Goal: Check status: Check status

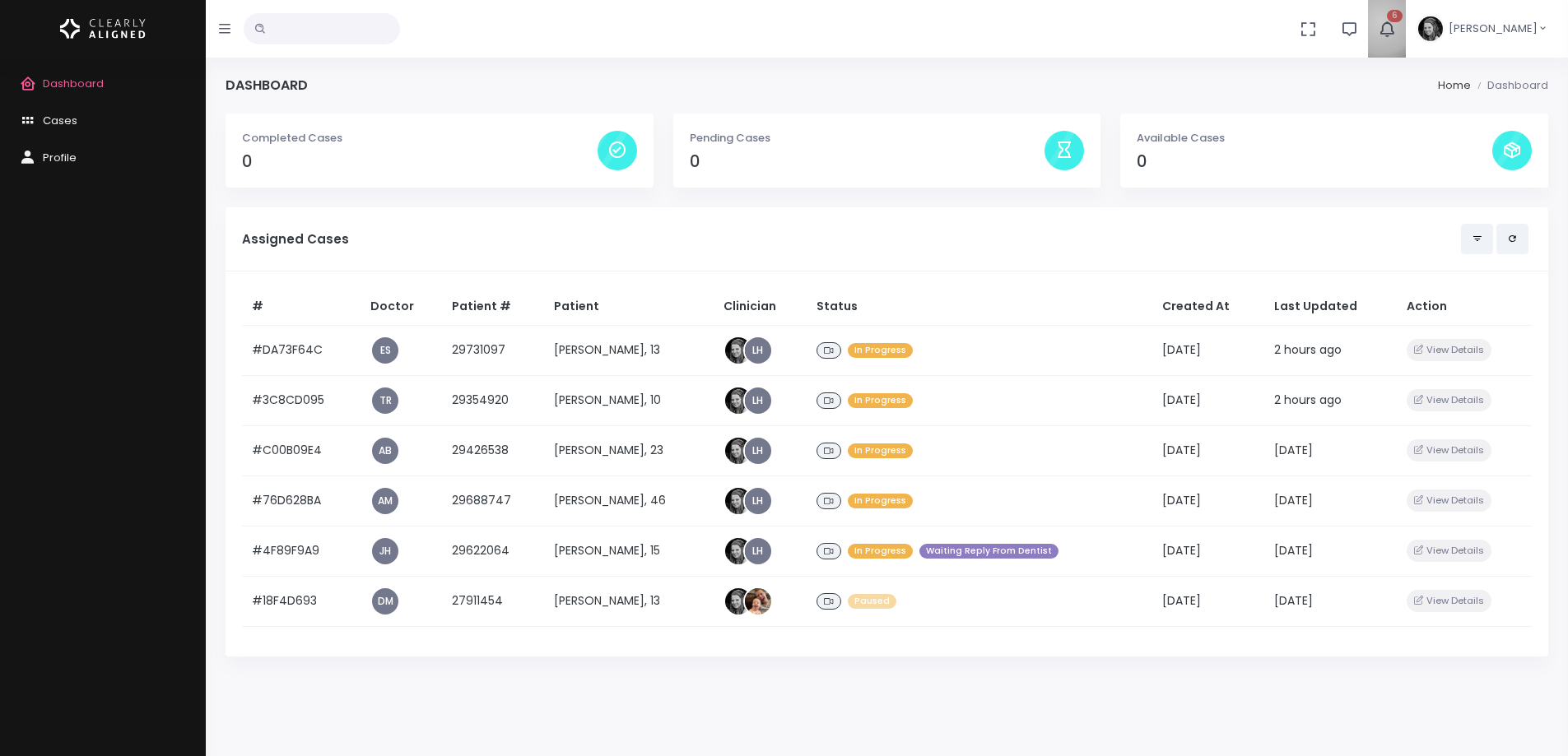
click at [1397, 21] on icon "button" at bounding box center [1386, 28] width 19 height 19
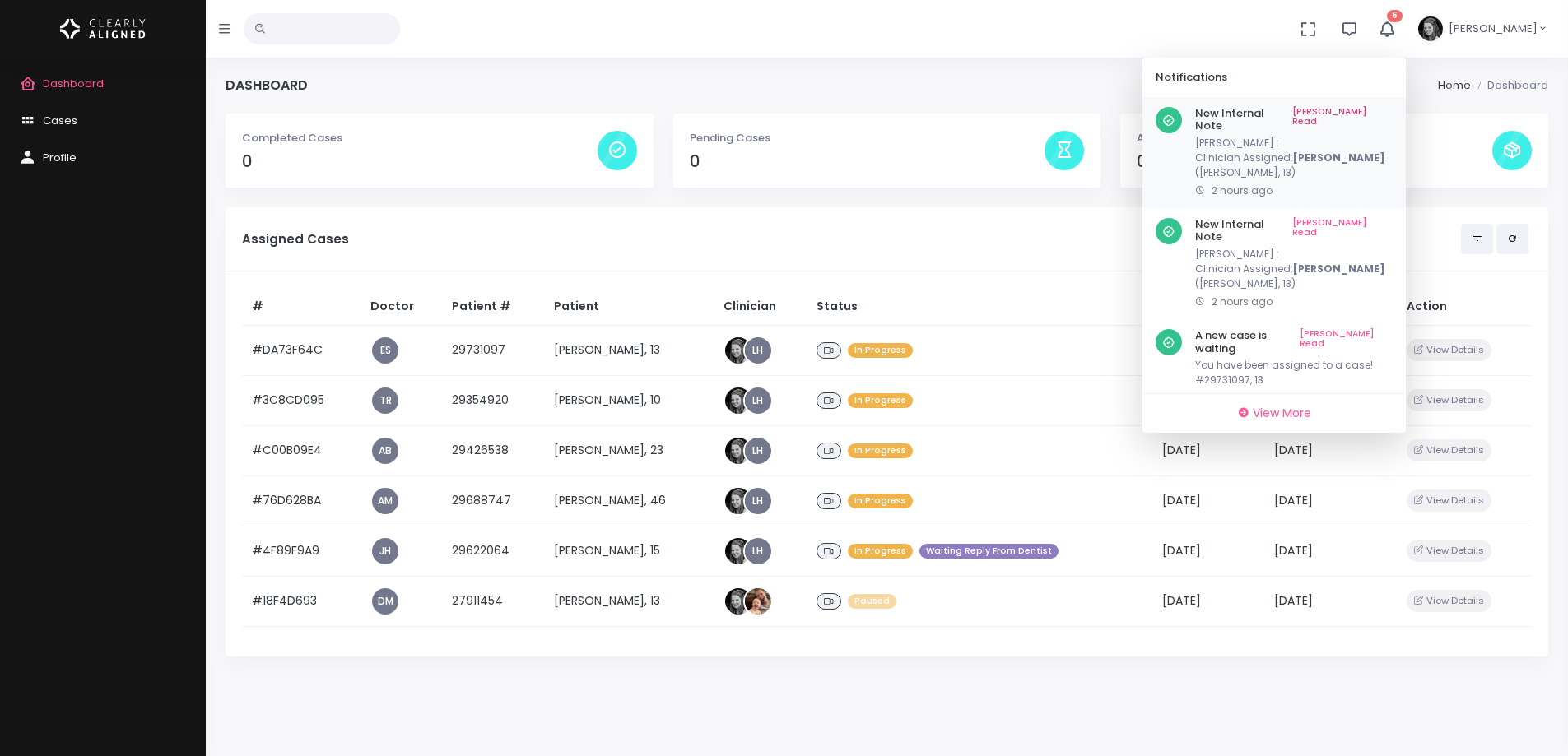
click at [1387, 110] on link "[PERSON_NAME] Read" at bounding box center [1342, 119] width 100 height 26
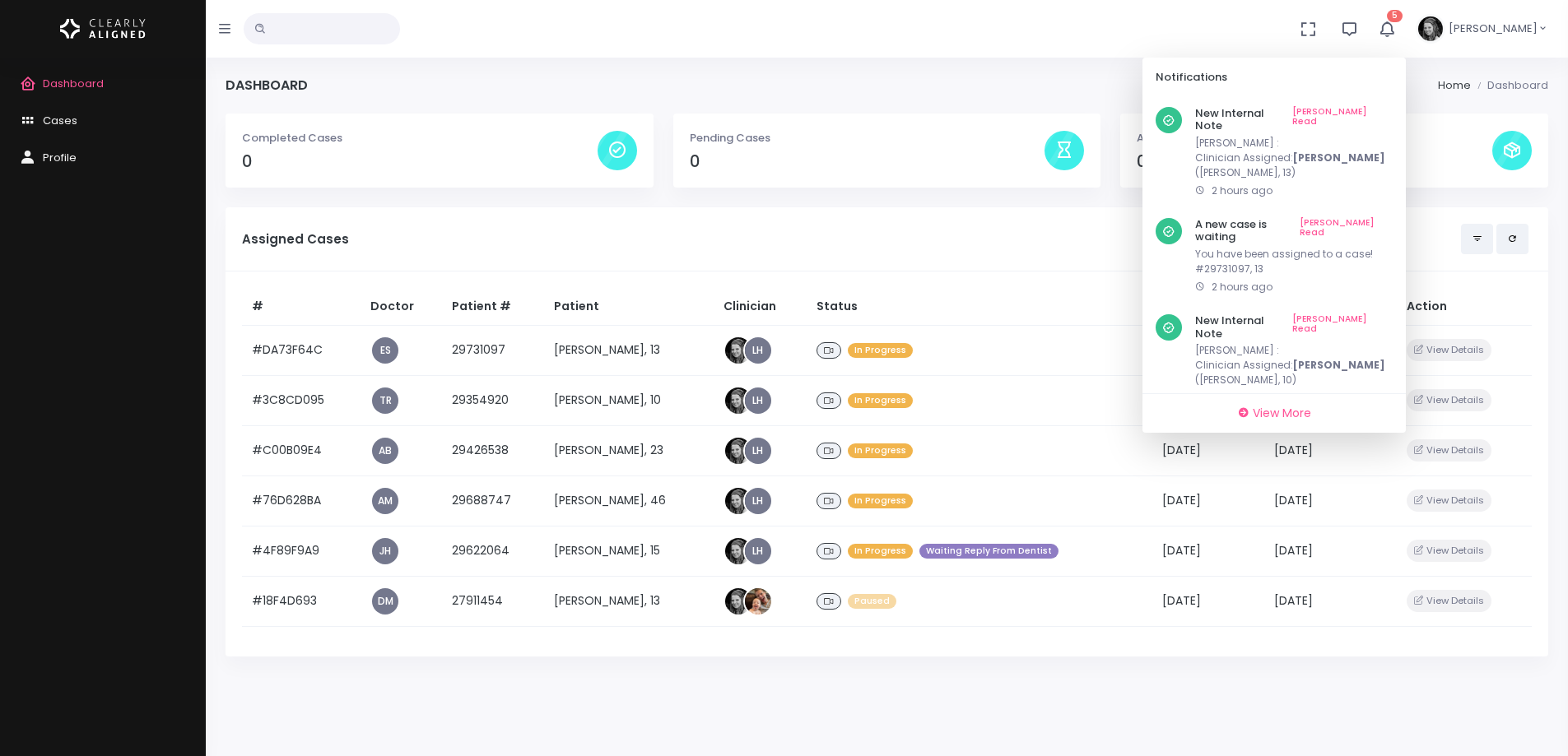
click at [1387, 110] on link "[PERSON_NAME] Read" at bounding box center [1342, 119] width 100 height 26
click at [1387, 110] on link "[PERSON_NAME] Read" at bounding box center [1346, 119] width 93 height 26
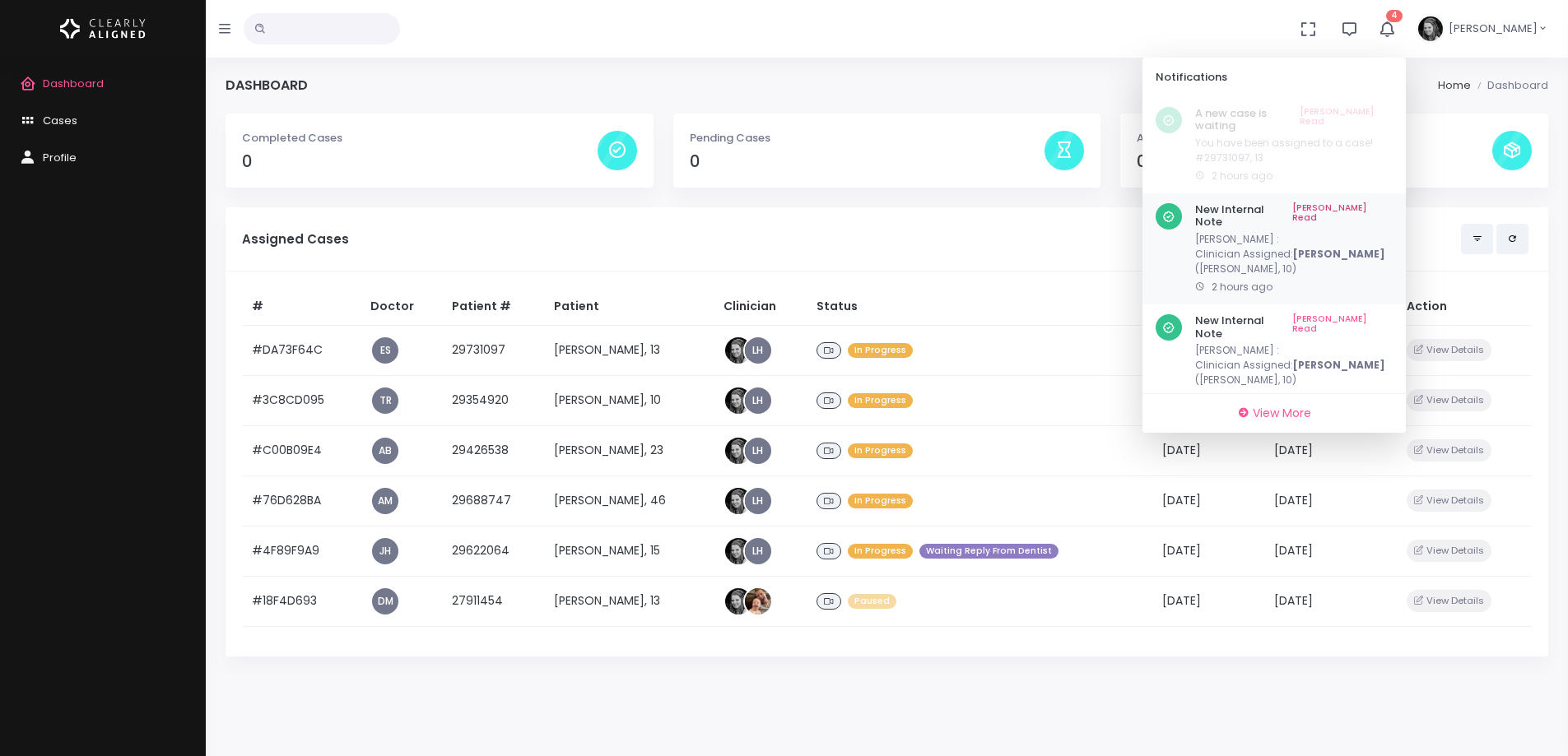
click at [1385, 204] on link "[PERSON_NAME] Read" at bounding box center [1342, 216] width 100 height 26
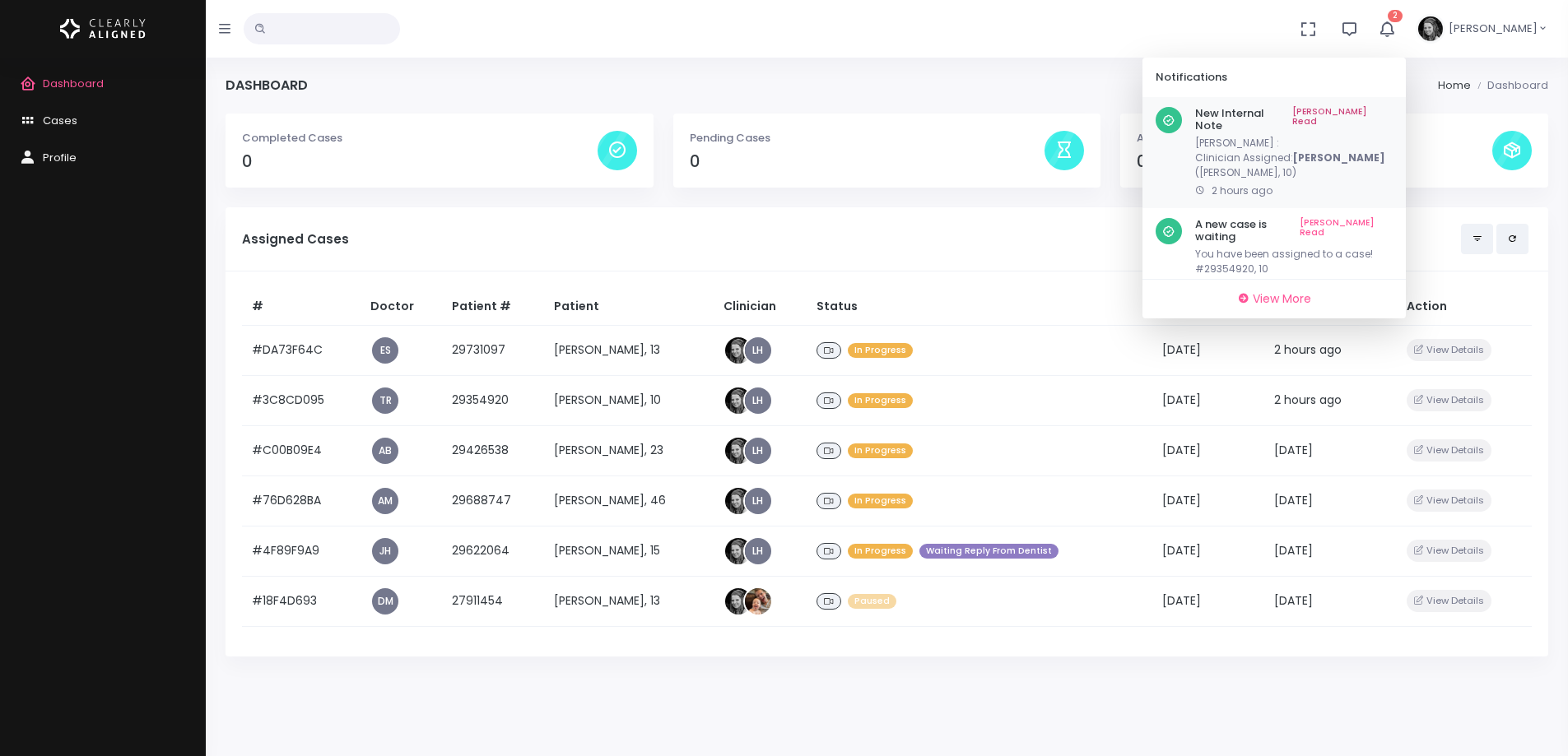
click at [1374, 107] on link "[PERSON_NAME] Read" at bounding box center [1342, 119] width 100 height 26
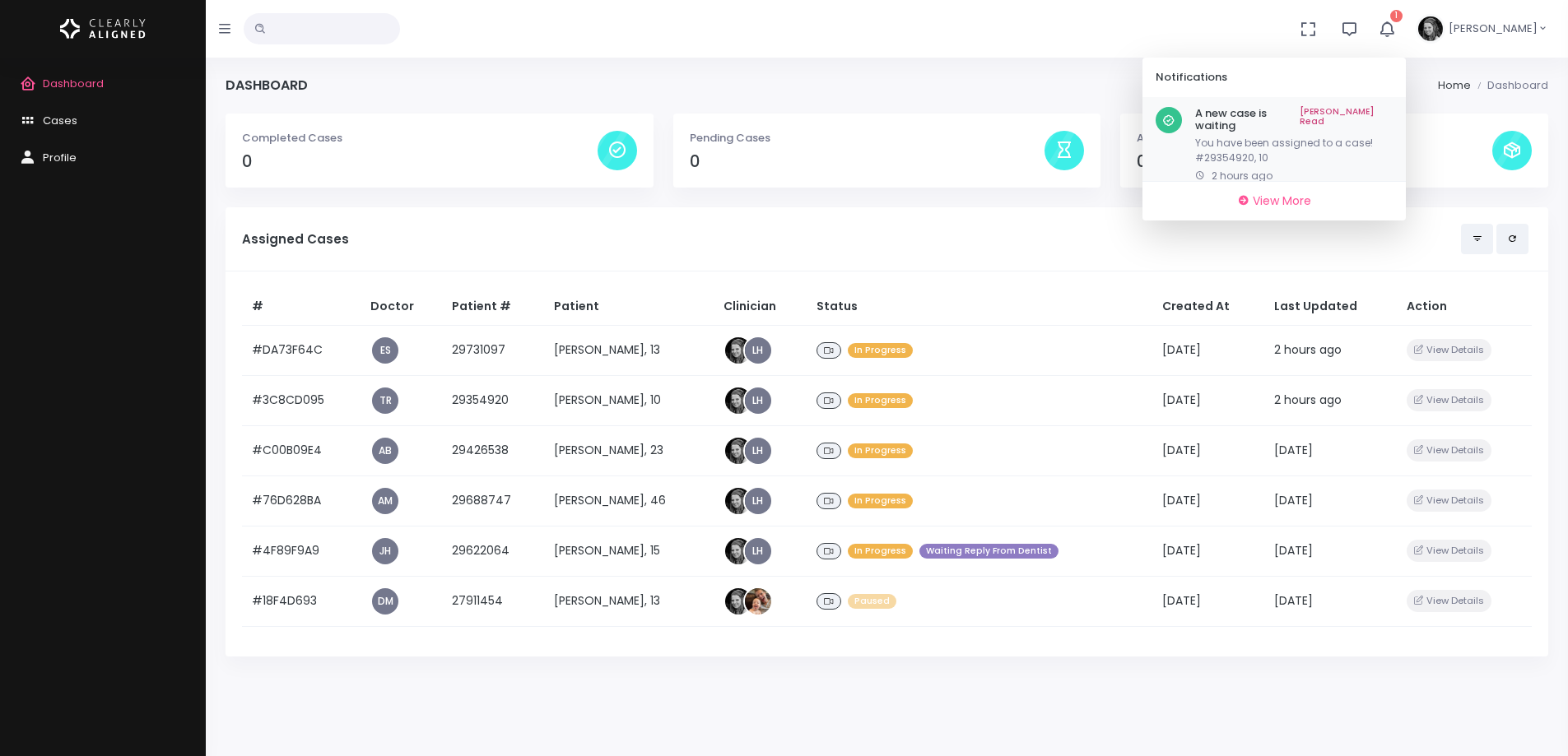
click at [1378, 109] on link "[PERSON_NAME] Read" at bounding box center [1346, 119] width 93 height 26
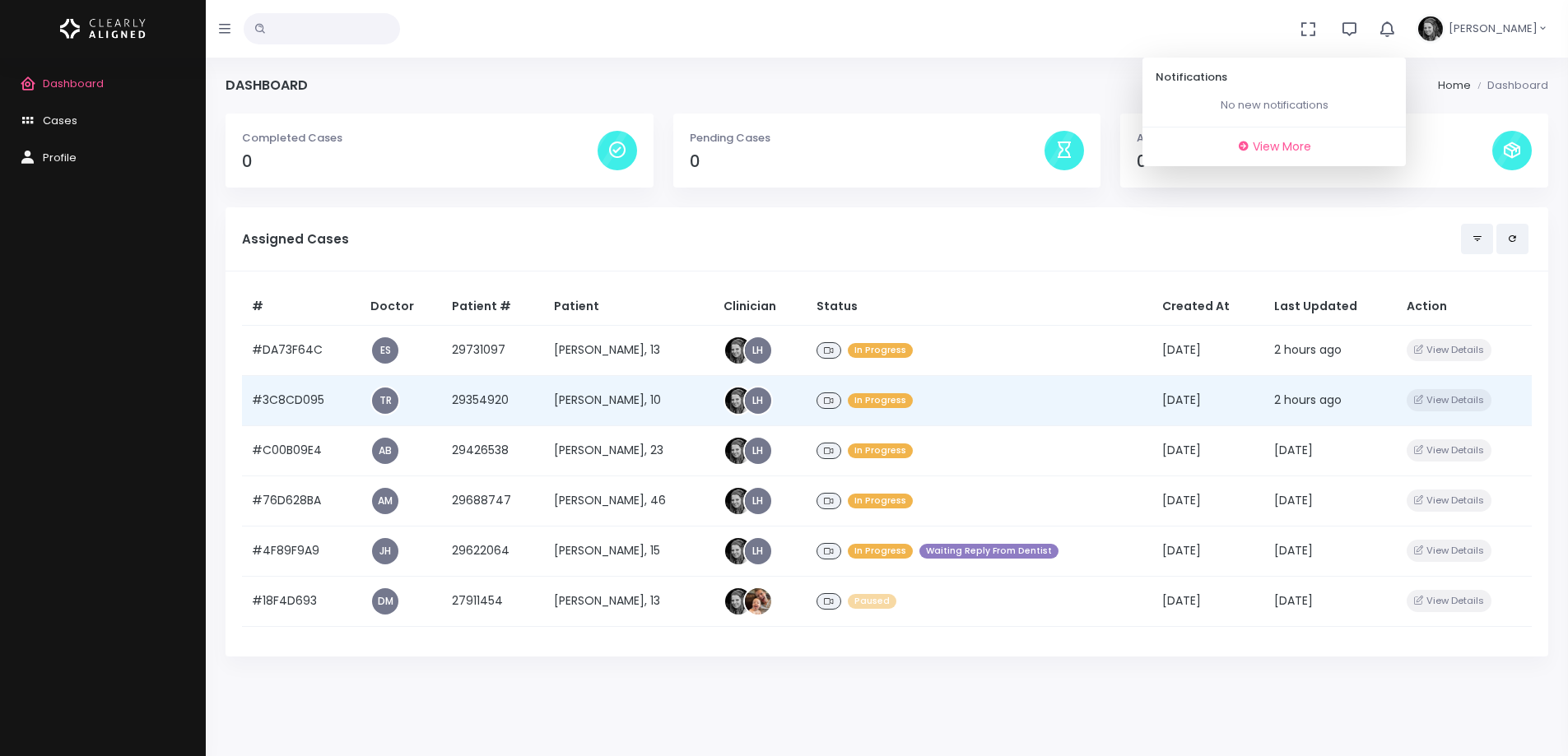
click at [286, 401] on td "#3C8CD095" at bounding box center [301, 400] width 118 height 50
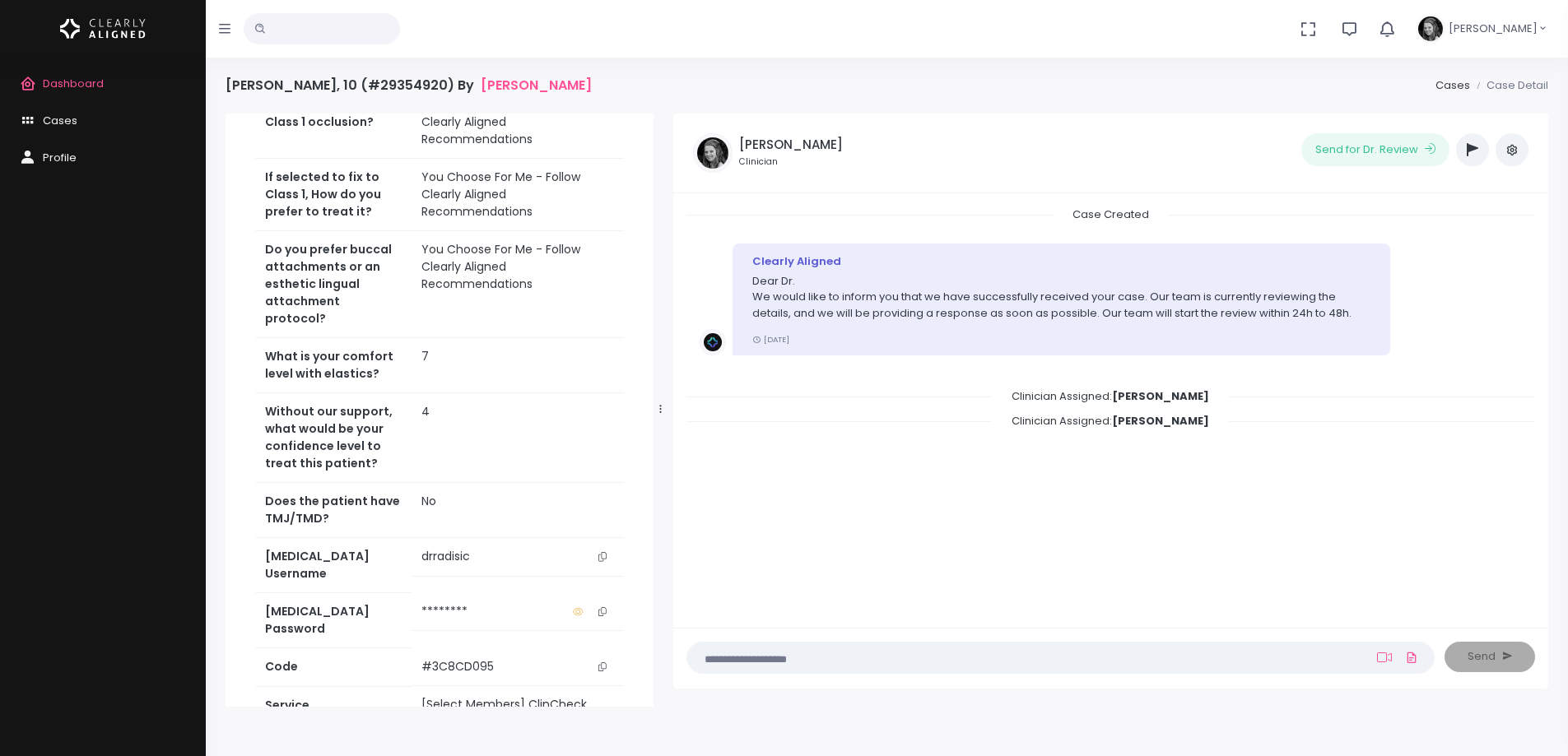
scroll to position [823, 0]
click at [606, 546] on button "scrollable content" at bounding box center [602, 555] width 23 height 18
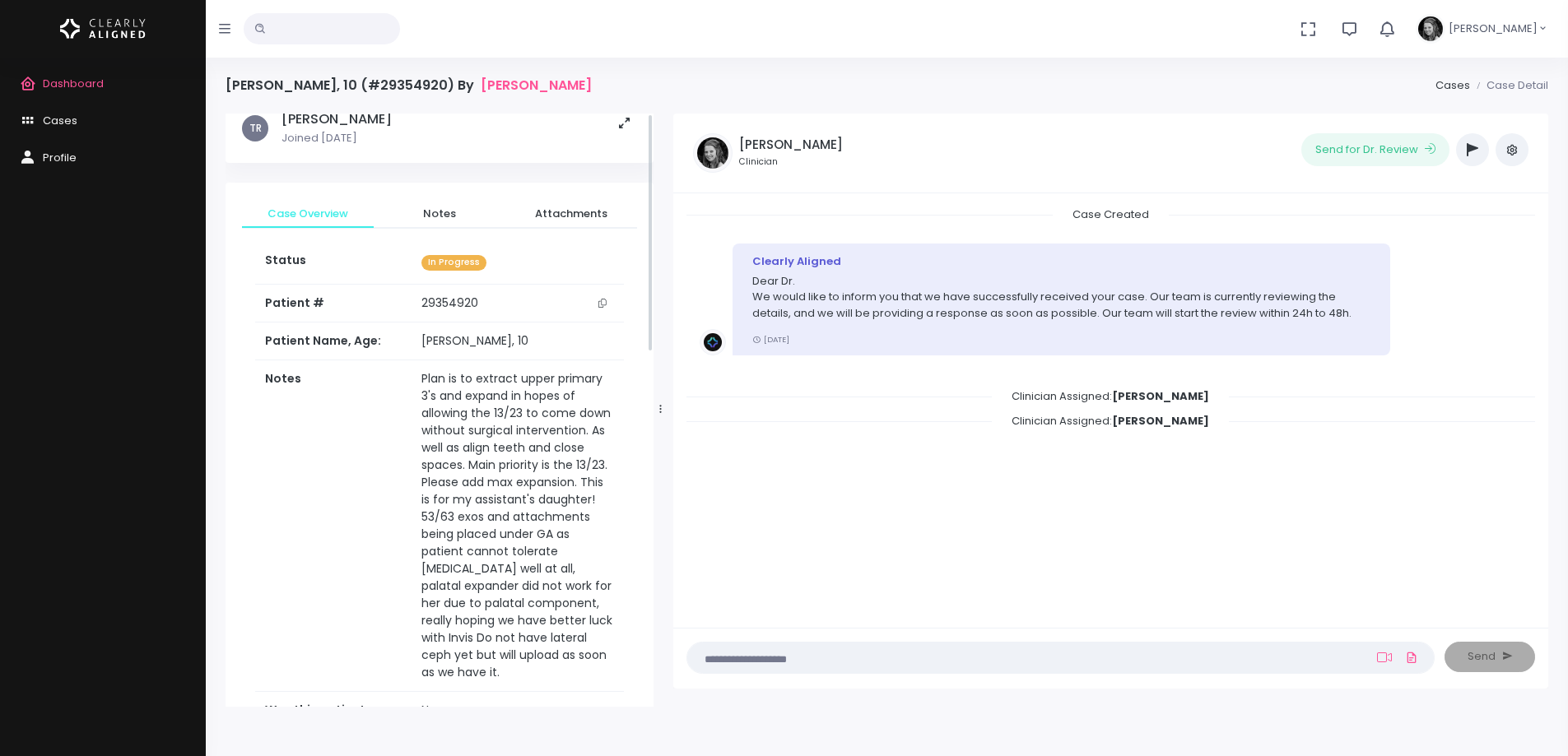
scroll to position [0, 0]
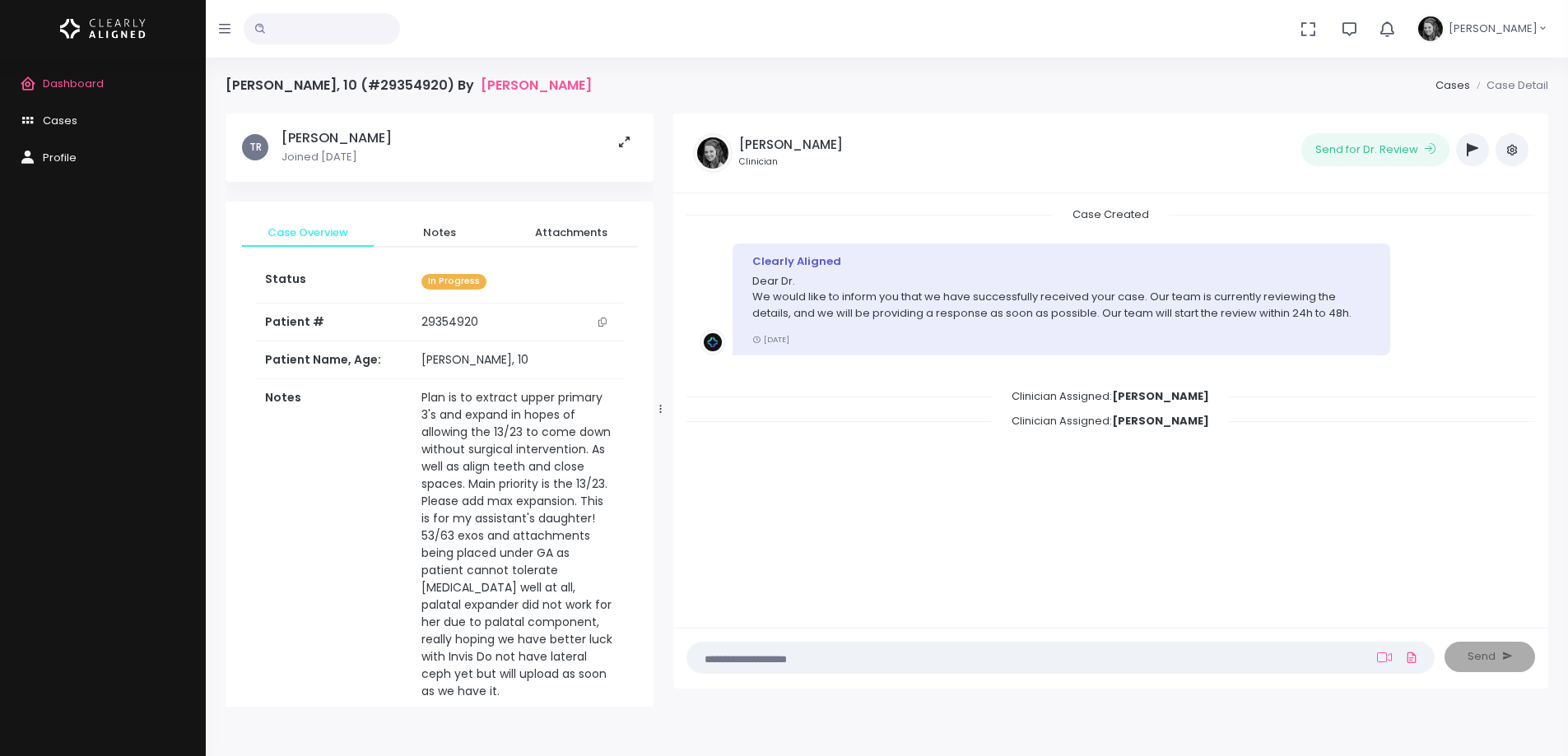
click at [600, 321] on icon "scrollable content" at bounding box center [602, 322] width 8 height 9
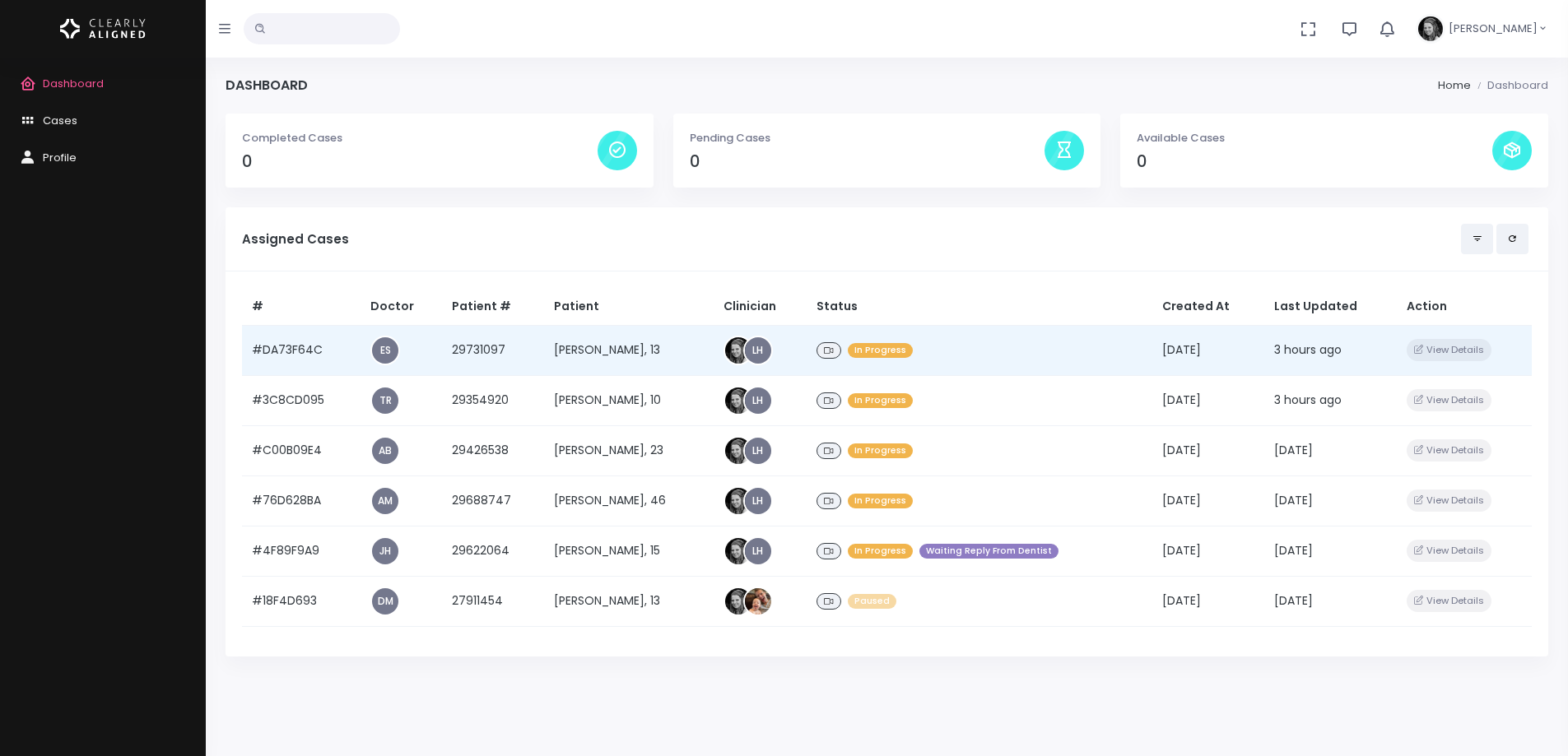
click at [288, 351] on td "#DA73F64C" at bounding box center [301, 350] width 118 height 50
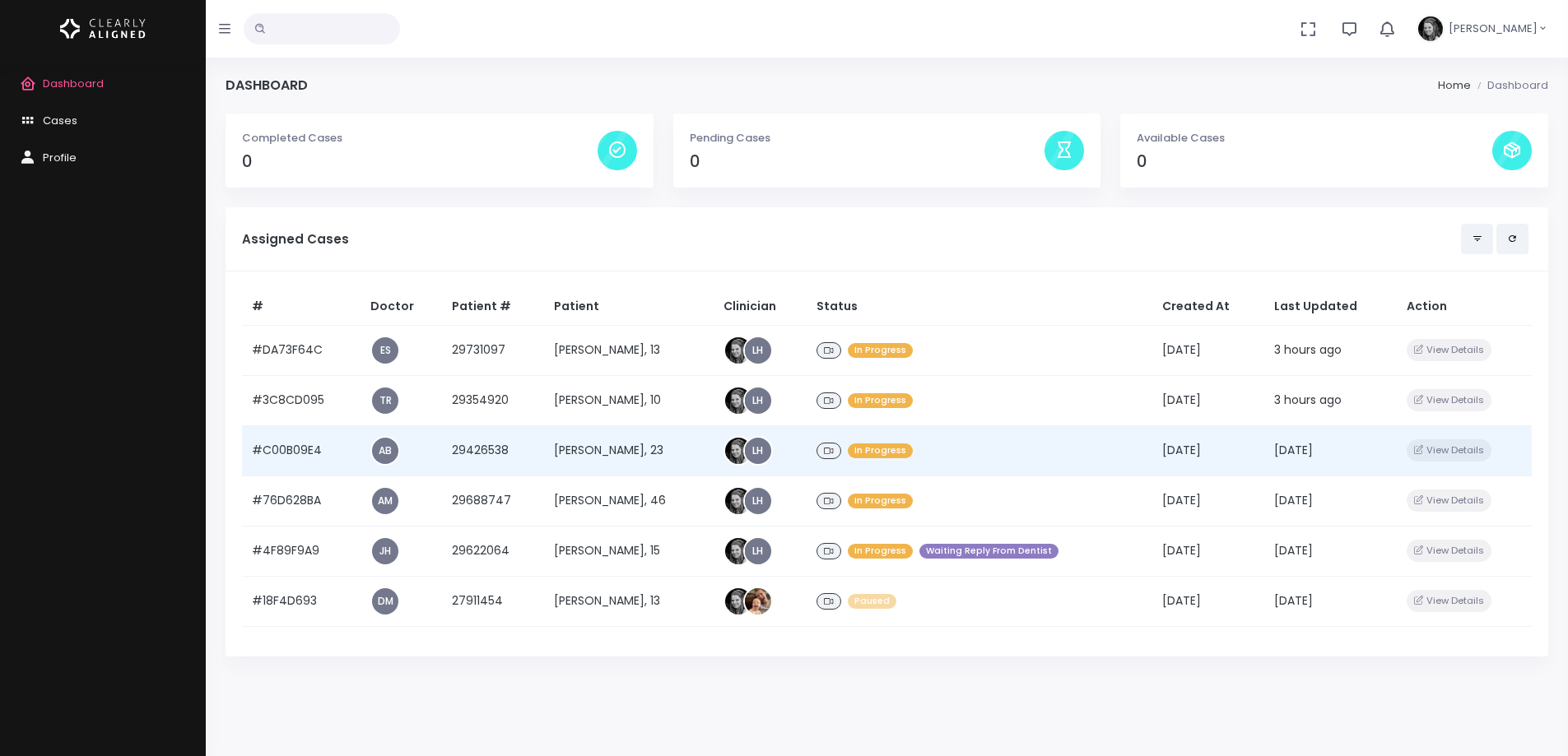
click at [281, 453] on td "#C00B09E4" at bounding box center [301, 450] width 118 height 50
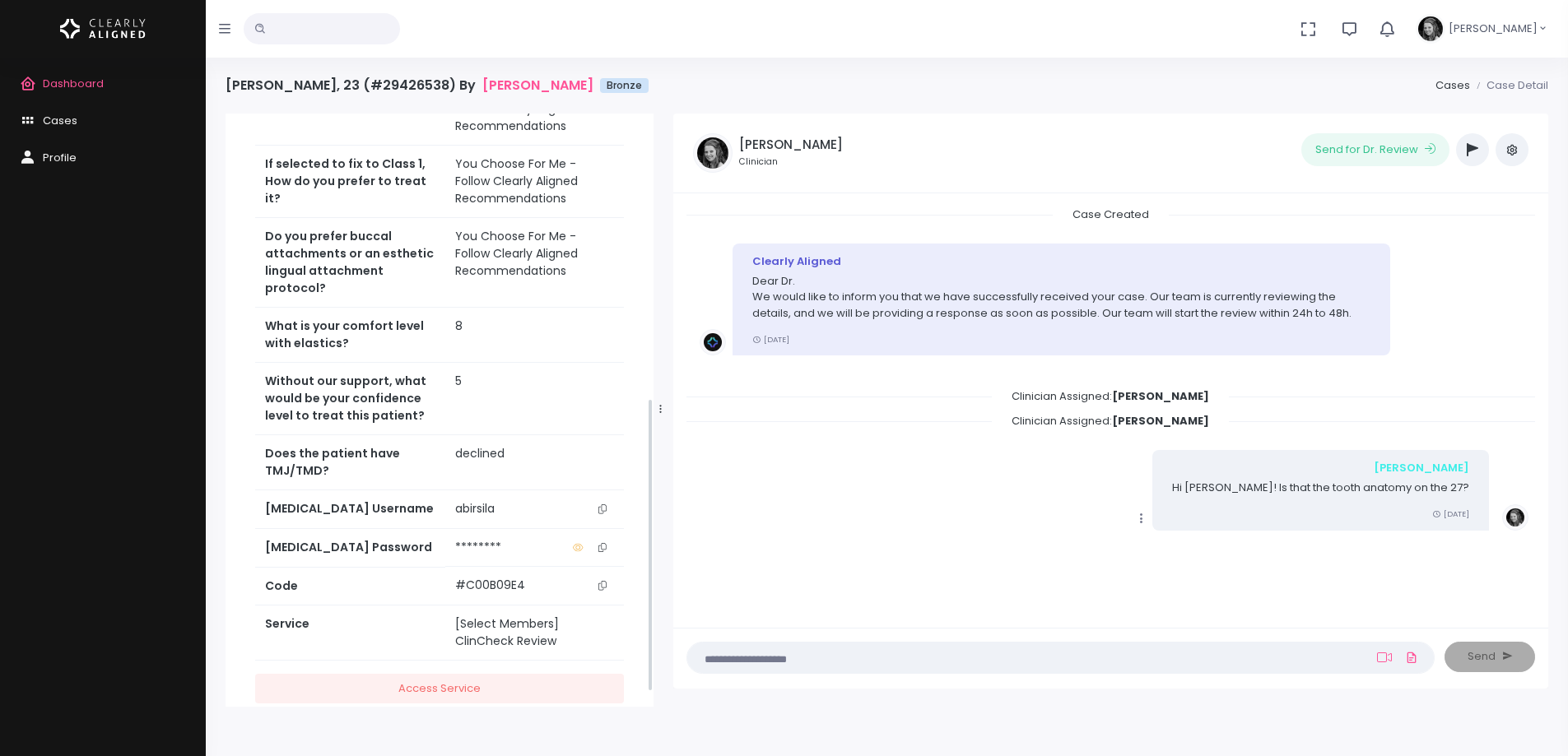
scroll to position [576, 0]
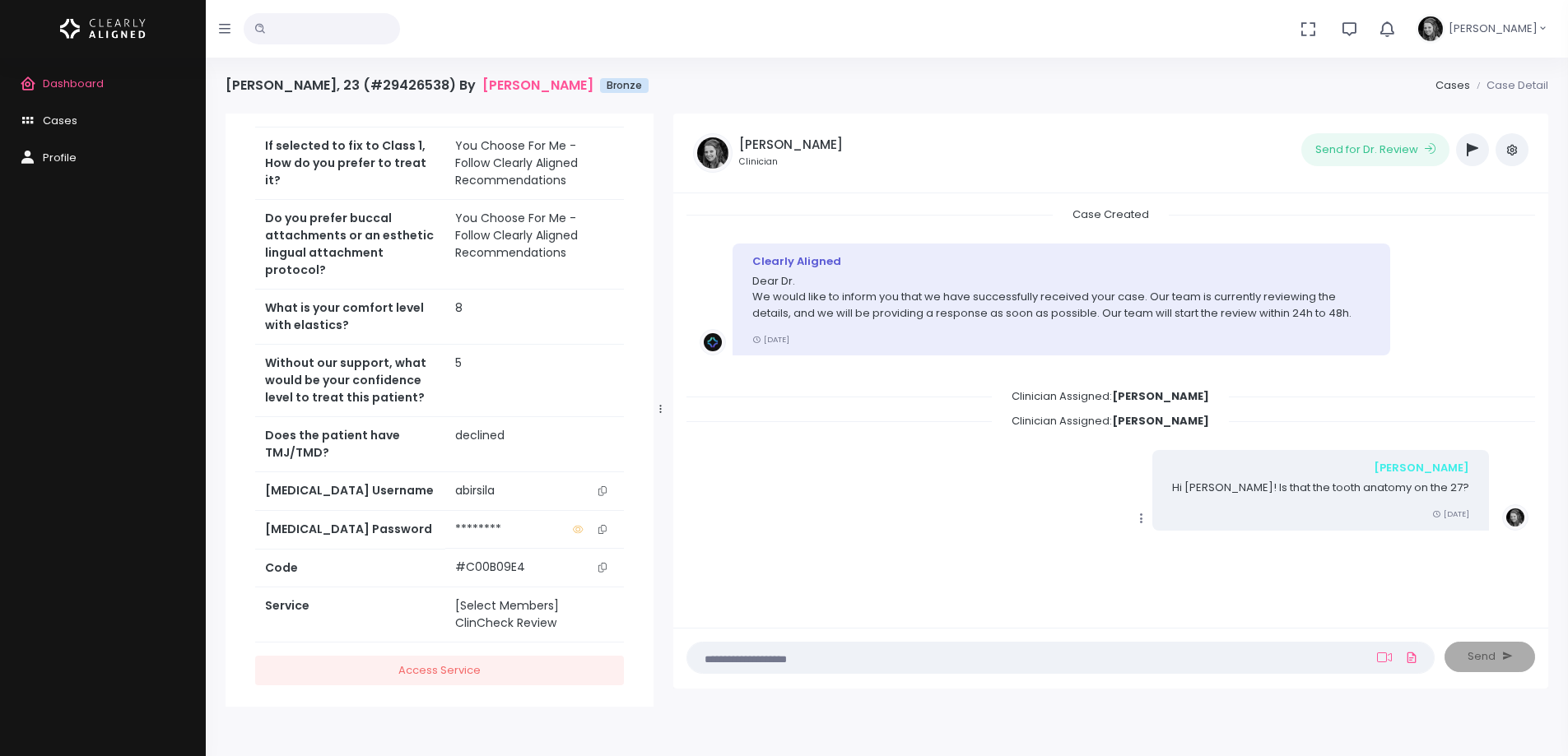
click at [599, 491] on icon "scrollable content" at bounding box center [602, 491] width 8 height 9
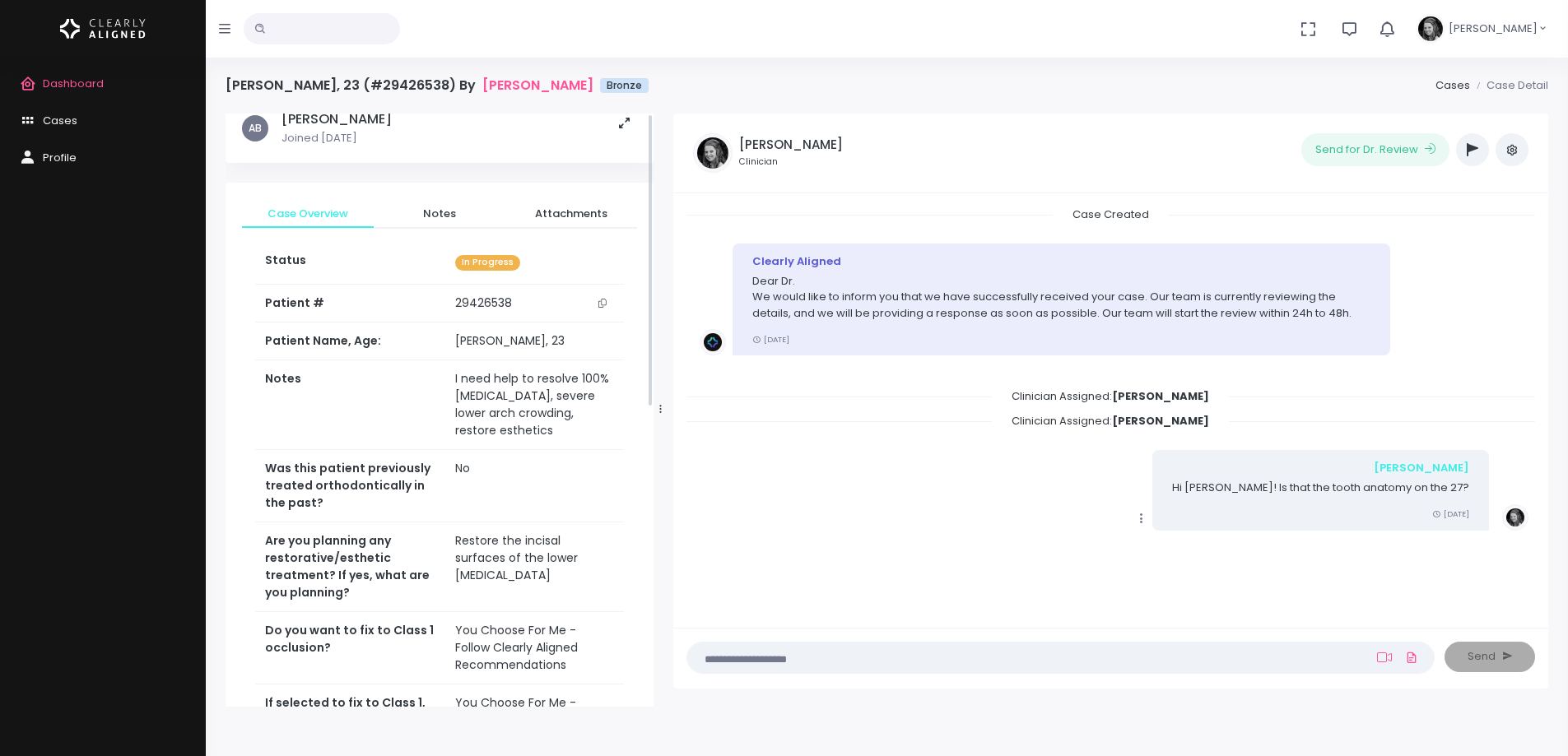
scroll to position [0, 0]
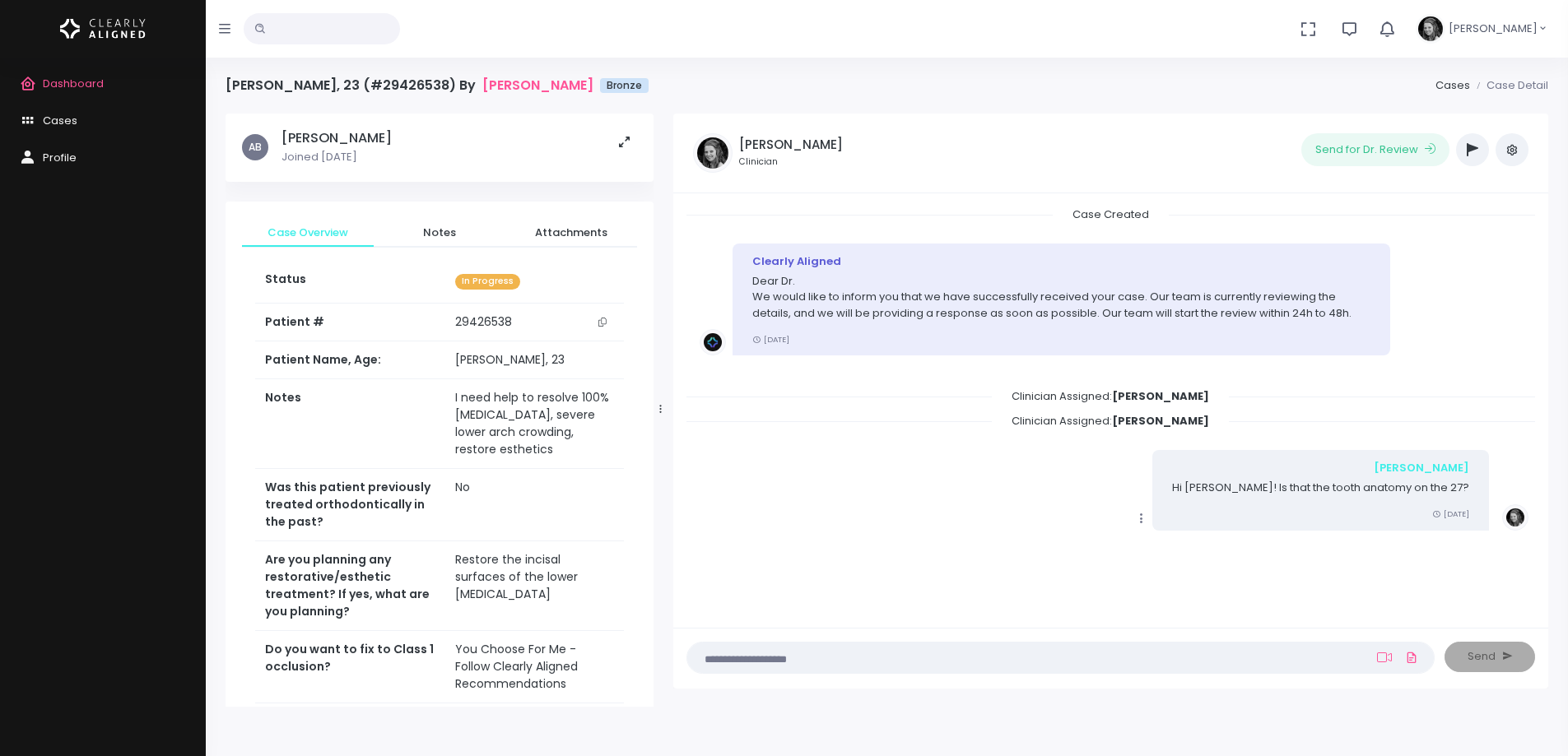
click at [606, 320] on icon "scrollable content" at bounding box center [602, 322] width 8 height 9
